Goal: Information Seeking & Learning: Learn about a topic

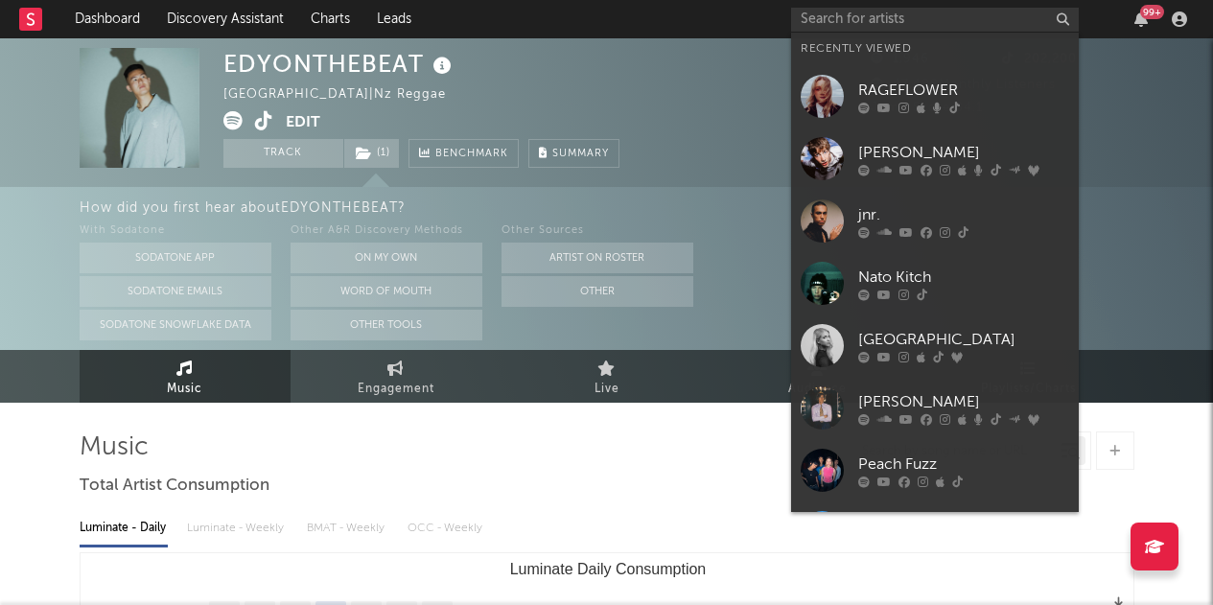
select select "6m"
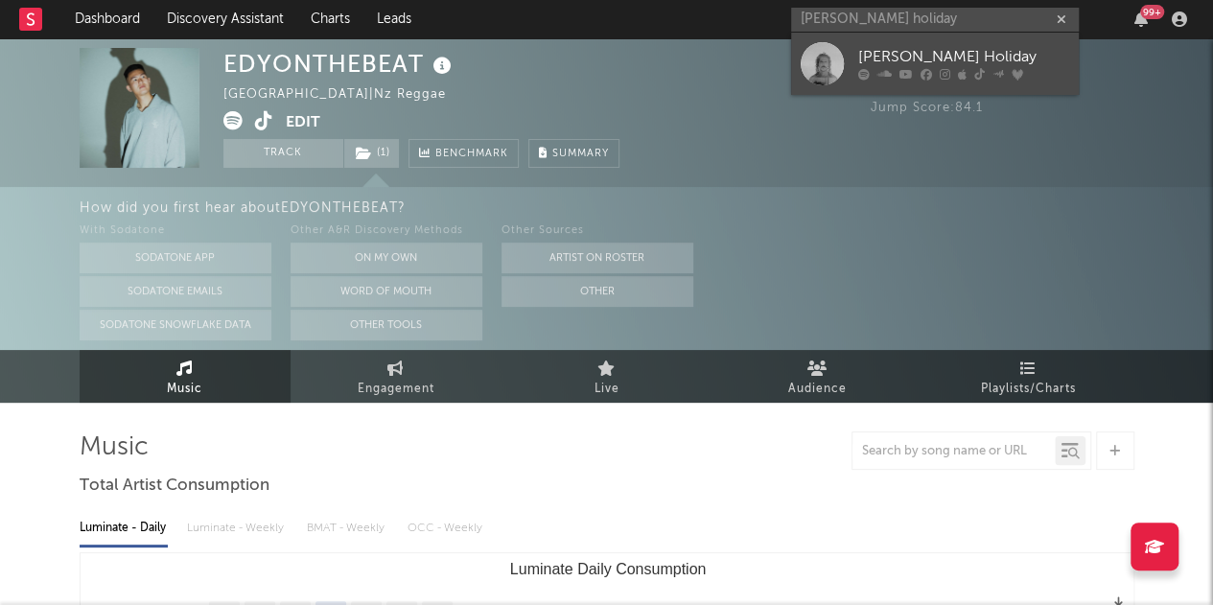
type input "[PERSON_NAME] holiday"
click at [875, 41] on link "[PERSON_NAME] Holiday" at bounding box center [935, 64] width 288 height 62
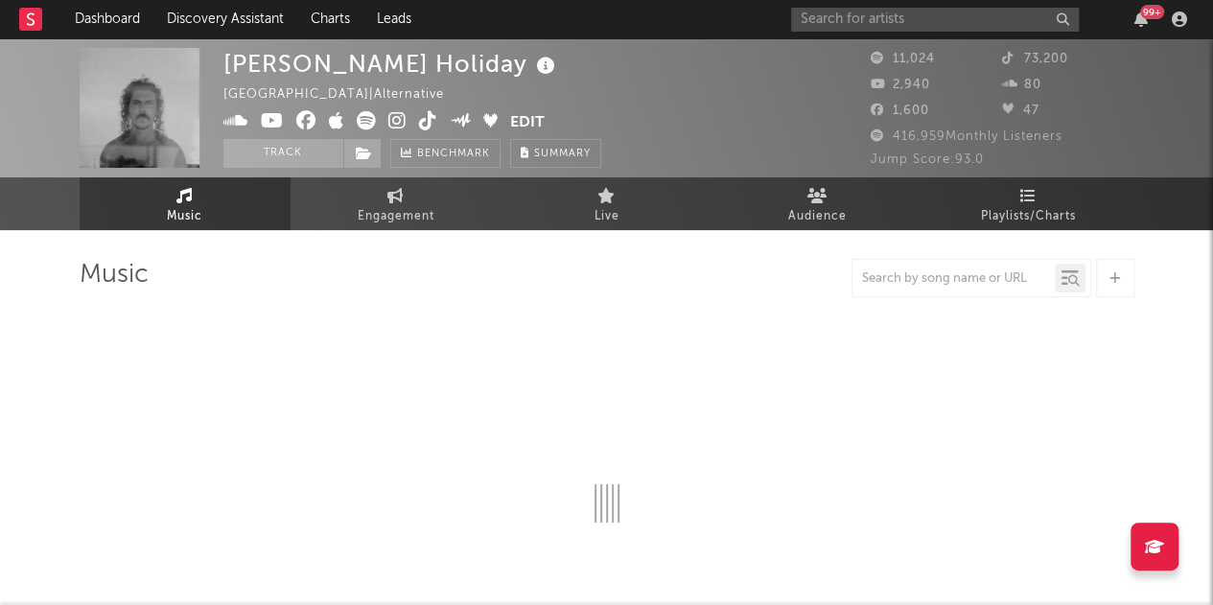
select select "6m"
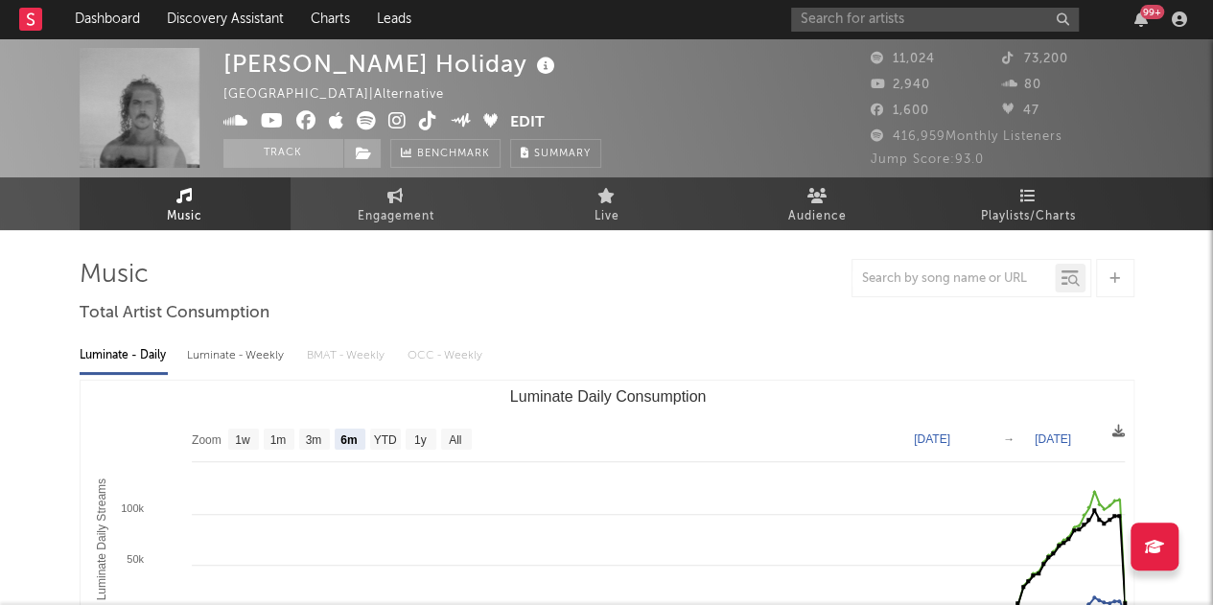
click at [532, 68] on icon at bounding box center [546, 66] width 28 height 27
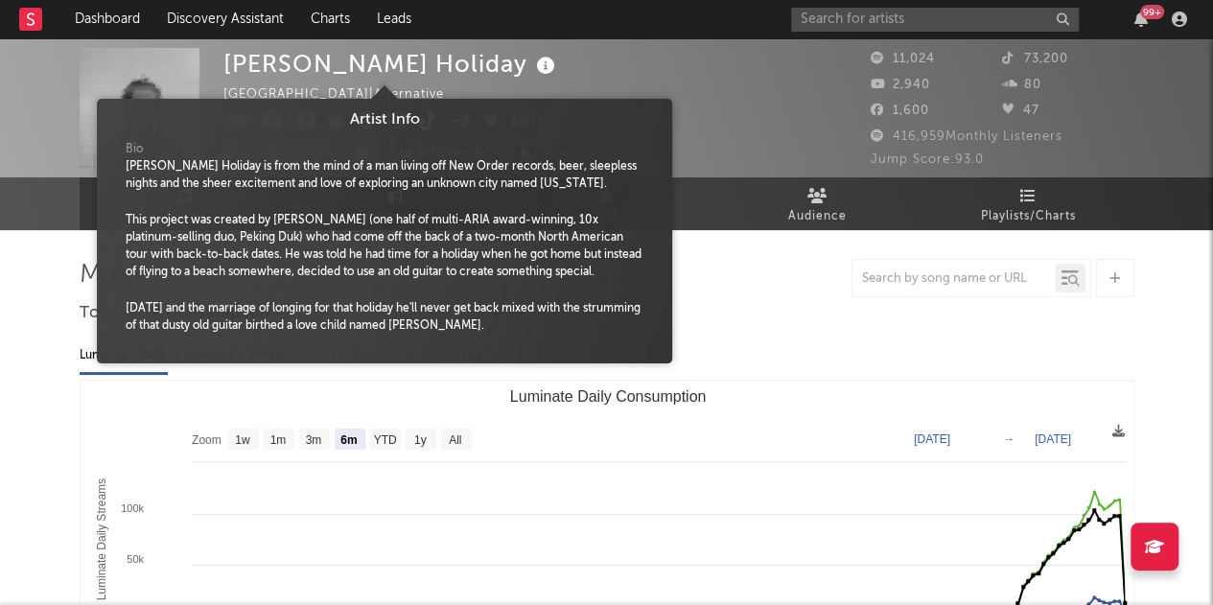
click at [532, 68] on icon at bounding box center [546, 66] width 28 height 27
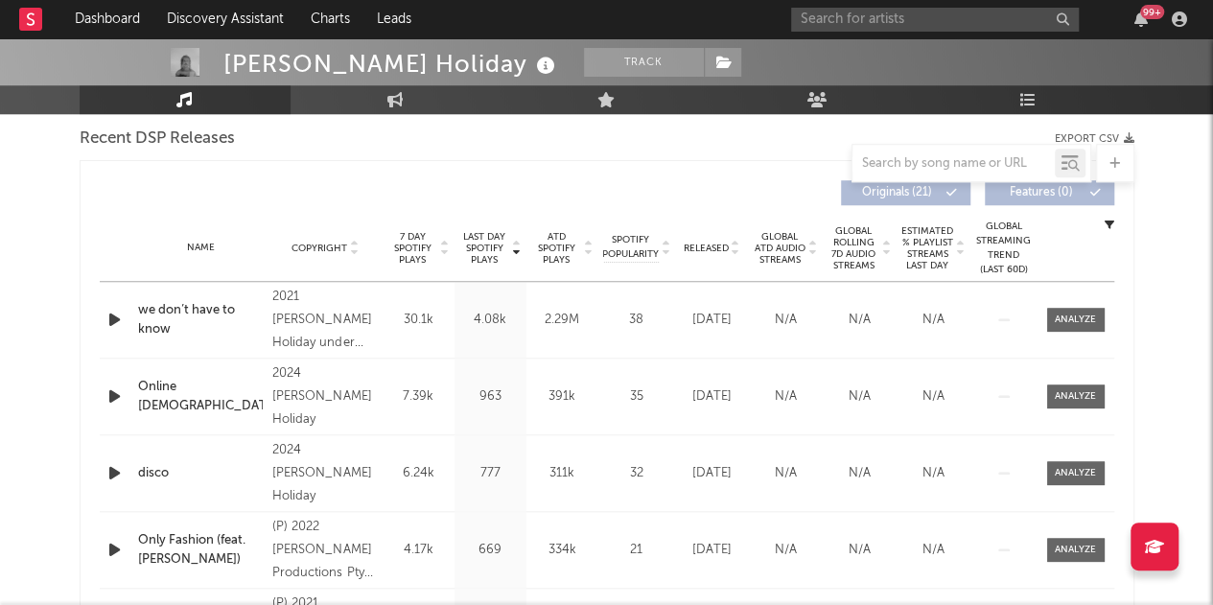
scroll to position [674, 0]
click at [700, 246] on span "Released" at bounding box center [706, 251] width 45 height 12
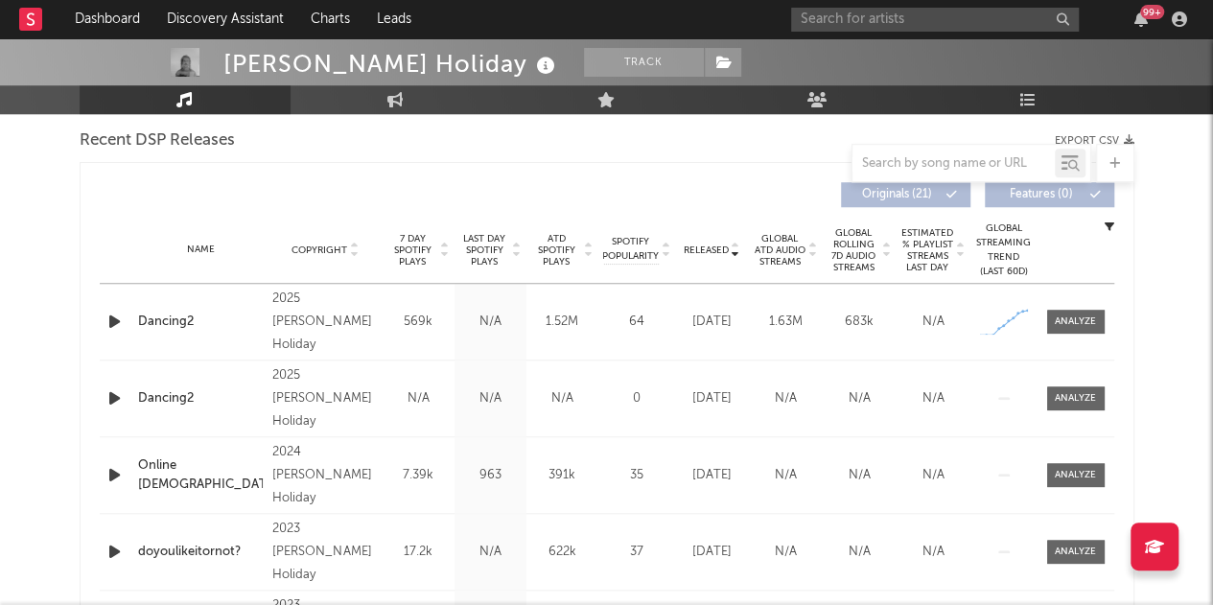
click at [487, 247] on span "Last Day Spotify Plays" at bounding box center [484, 250] width 51 height 35
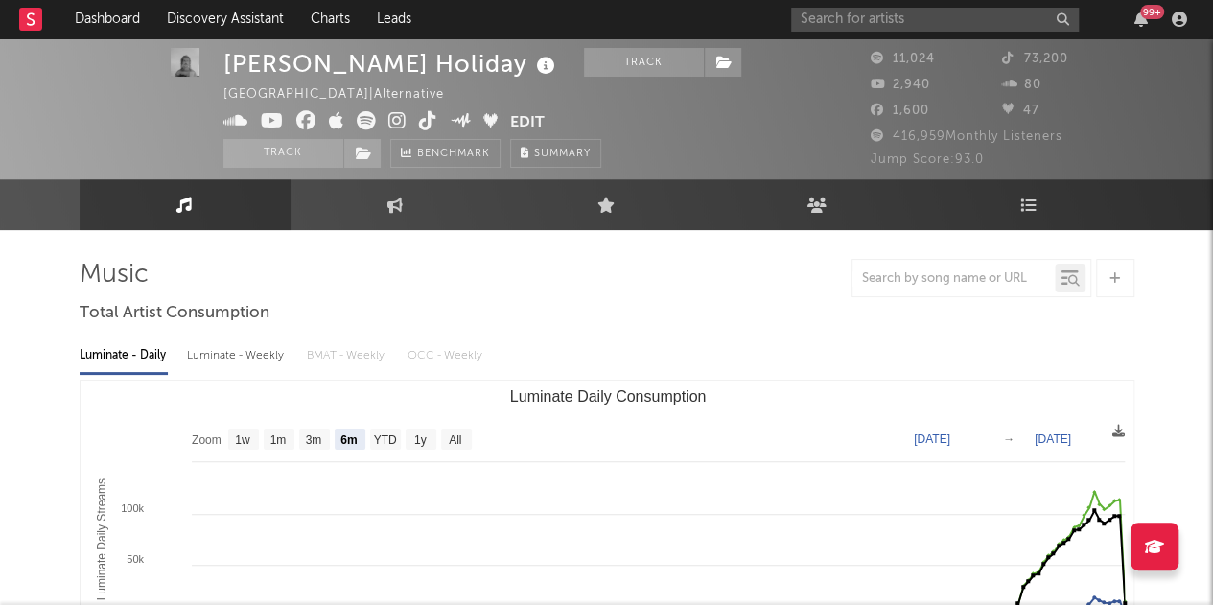
scroll to position [70, 0]
